Goal: Task Accomplishment & Management: Manage account settings

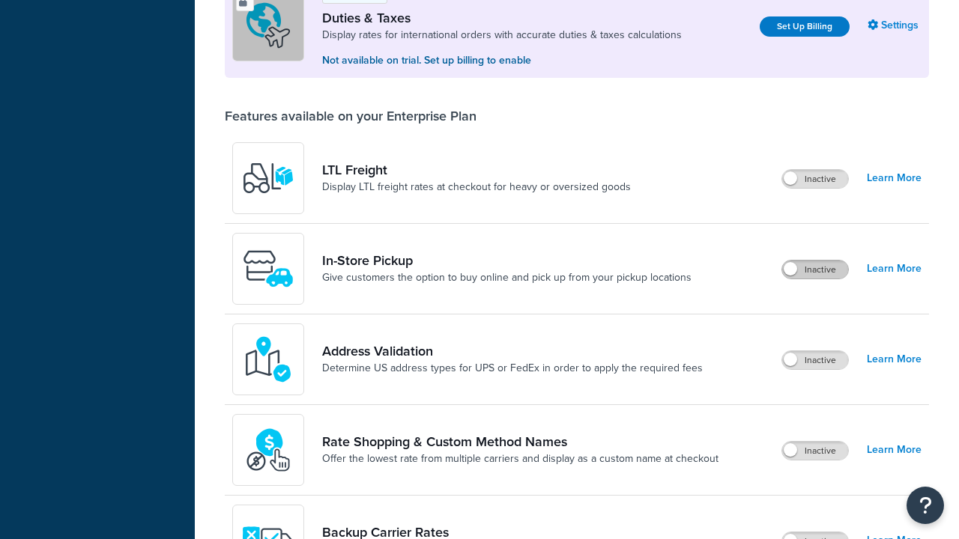
click at [815, 261] on label "Inactive" at bounding box center [815, 270] width 66 height 18
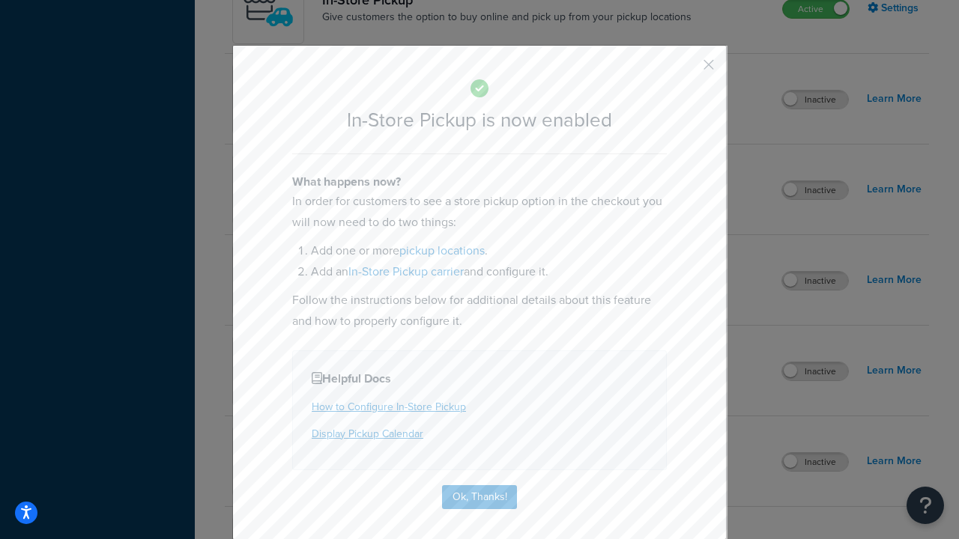
click at [686, 70] on button "button" at bounding box center [687, 70] width 4 height 4
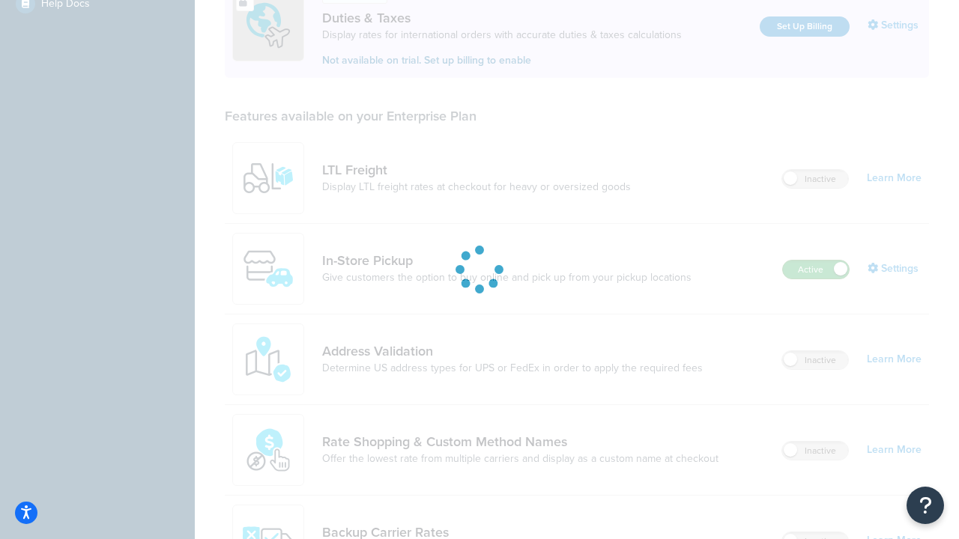
click at [816, 261] on label "Active" at bounding box center [816, 270] width 66 height 18
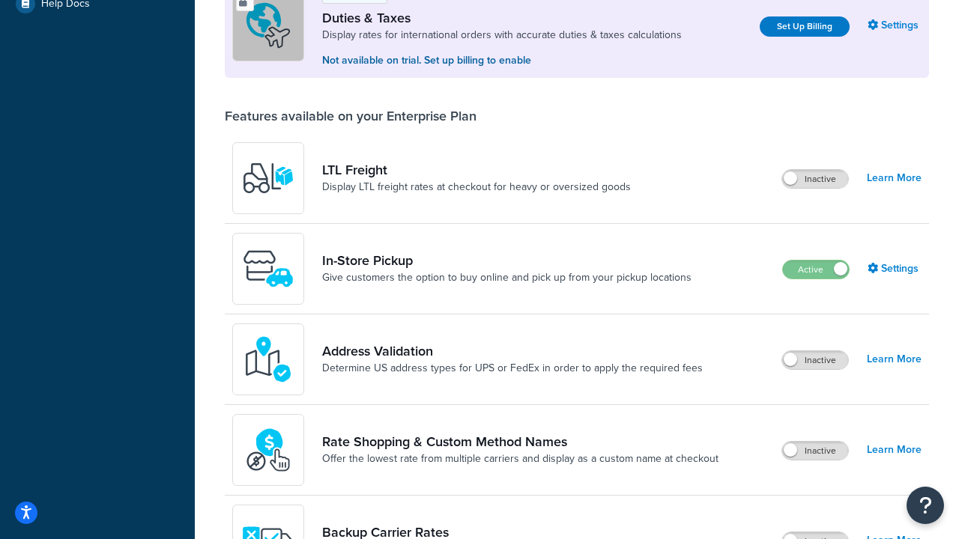
scroll to position [746, 0]
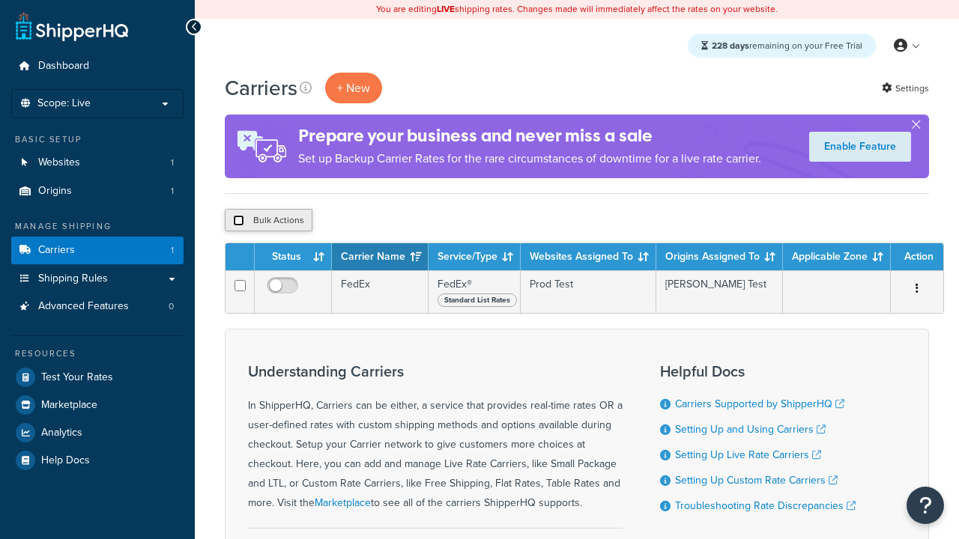
click at [238, 221] on input "checkbox" at bounding box center [238, 220] width 11 height 11
checkbox input "true"
click at [0, 0] on button "Delete" at bounding box center [0, 0] width 0 height 0
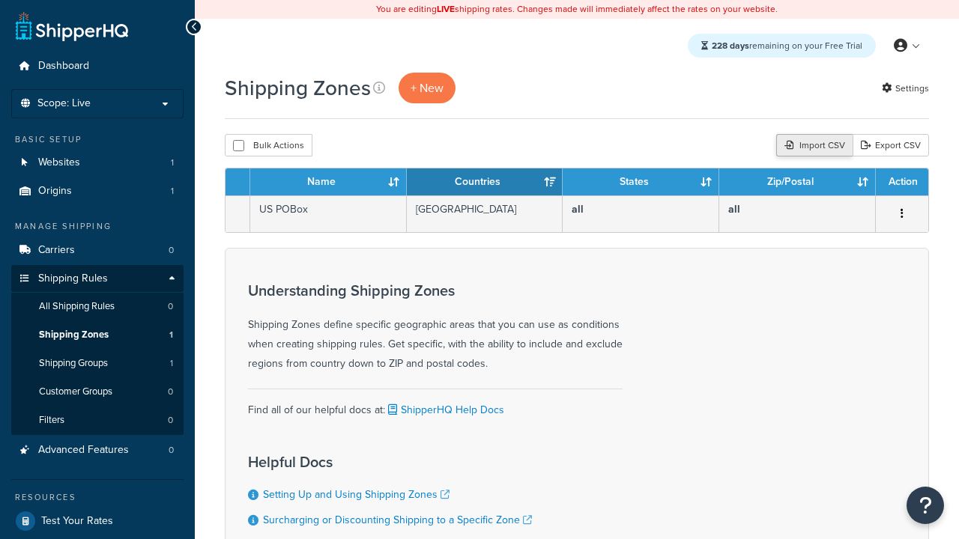
click at [812, 146] on div "Import CSV" at bounding box center [814, 145] width 76 height 22
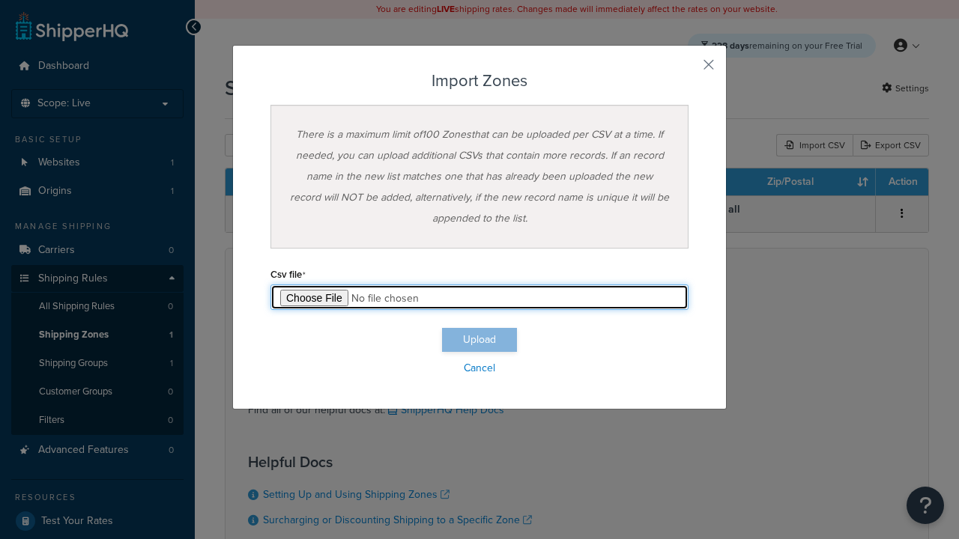
click at [479, 297] on input "file" at bounding box center [479, 297] width 418 height 25
type input "C:\fakepath\importZonesFailure.csv"
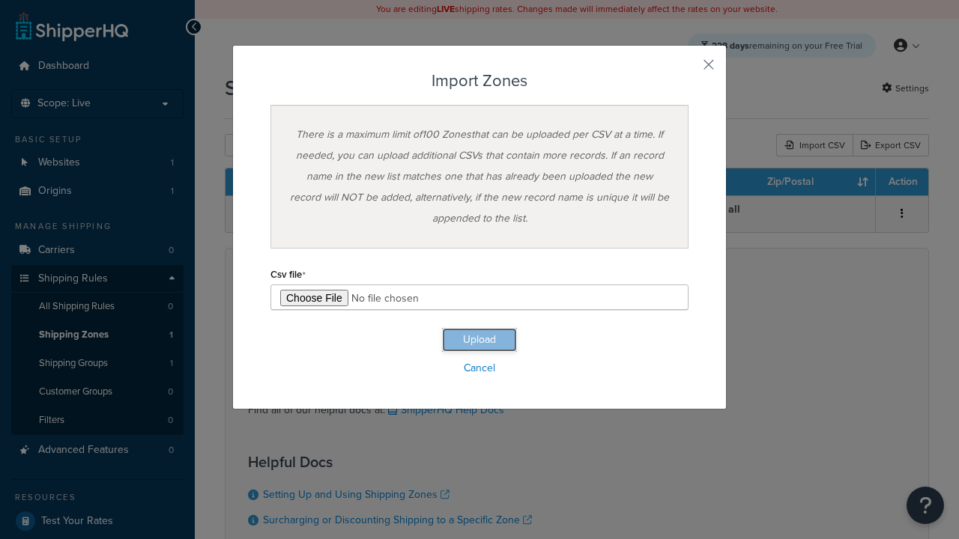
click at [479, 340] on button "Upload" at bounding box center [479, 340] width 75 height 24
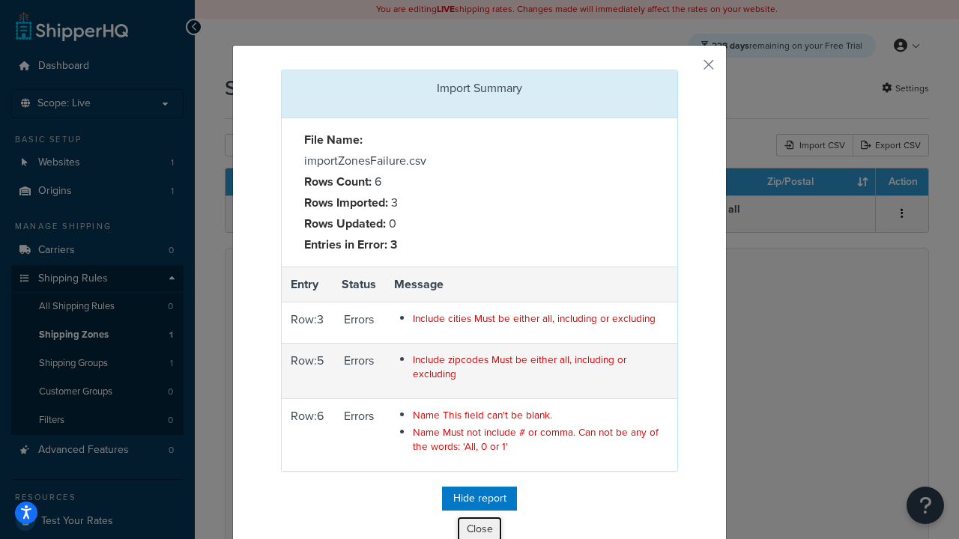
click at [479, 527] on button "Close" at bounding box center [479, 529] width 45 height 25
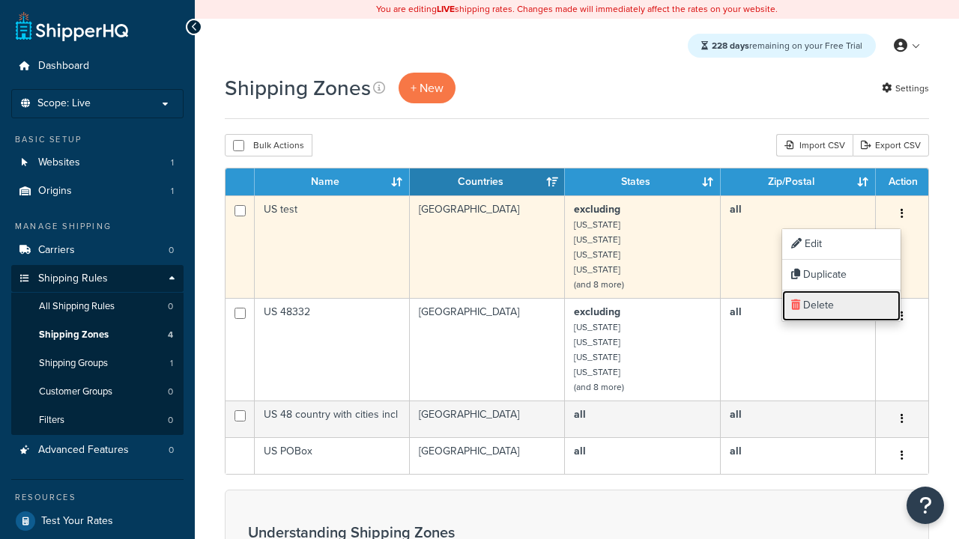
click at [840, 306] on link "Delete" at bounding box center [841, 306] width 118 height 31
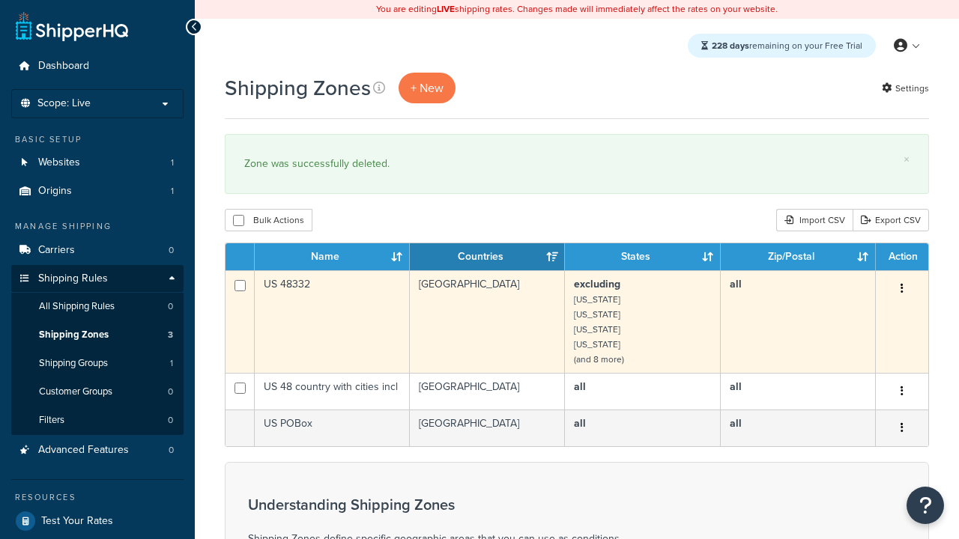
click at [901, 290] on icon "button" at bounding box center [901, 288] width 3 height 10
click at [0, 0] on link "Delete" at bounding box center [0, 0] width 0 height 0
